Goal: Task Accomplishment & Management: Complete application form

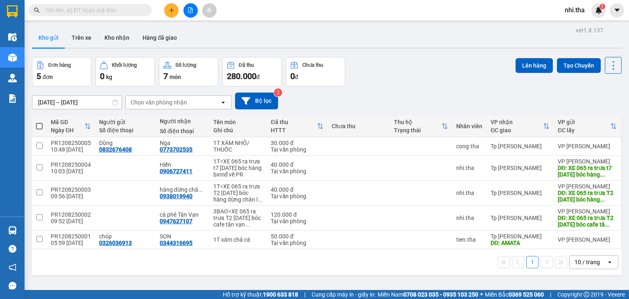
click at [94, 10] on input "text" at bounding box center [93, 10] width 97 height 9
type input "g"
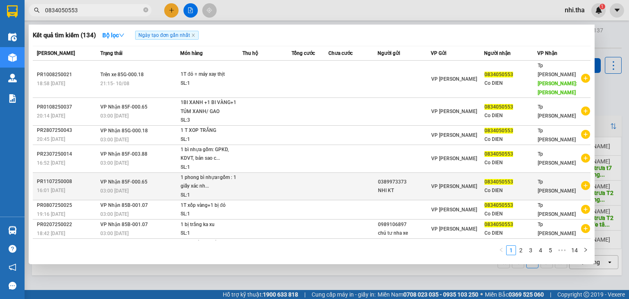
type input "0834050553"
click at [269, 176] on td at bounding box center [266, 186] width 49 height 28
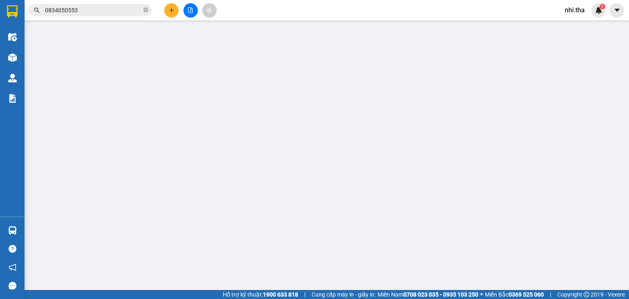
type input "0389973373"
type input "NHI KT"
type input "0834050553"
type input "Co DIEN"
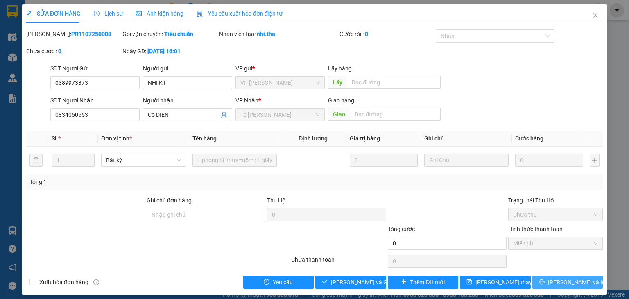
click at [556, 280] on span "Lưu và In" at bounding box center [576, 282] width 57 height 9
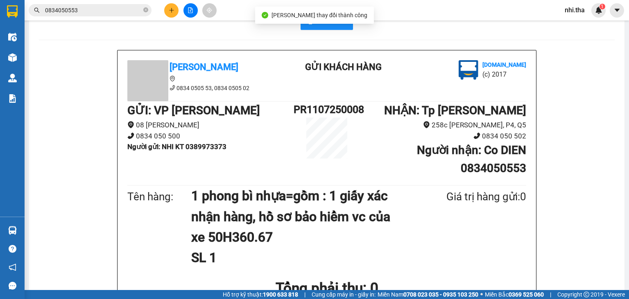
scroll to position [41, 0]
